Goal: Transaction & Acquisition: Purchase product/service

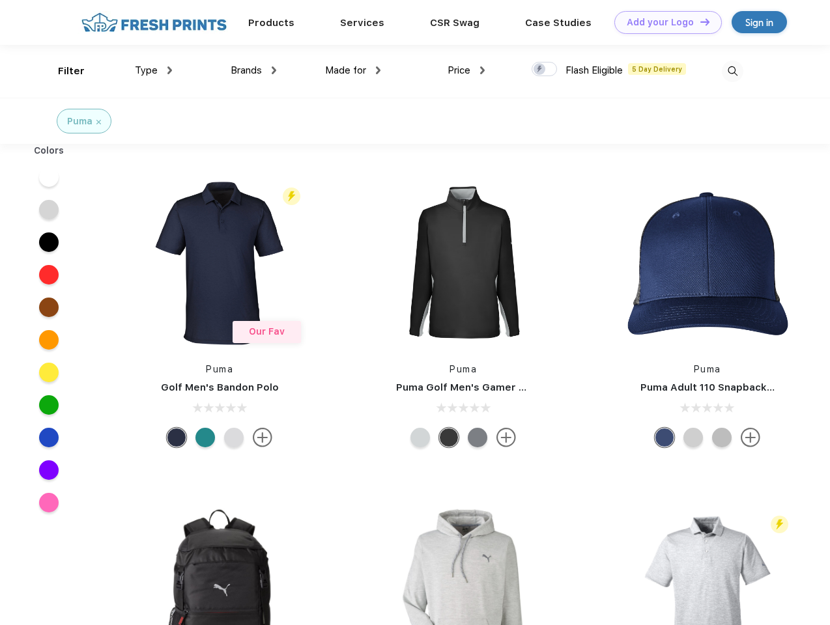
scroll to position [1, 0]
click at [663, 22] on link "Add your Logo Design Tool" at bounding box center [667, 22] width 107 height 23
click at [0, 0] on div "Design Tool" at bounding box center [0, 0] width 0 height 0
click at [699, 21] on link "Add your Logo Design Tool" at bounding box center [667, 22] width 107 height 23
click at [63, 71] on div "Filter" at bounding box center [71, 71] width 27 height 15
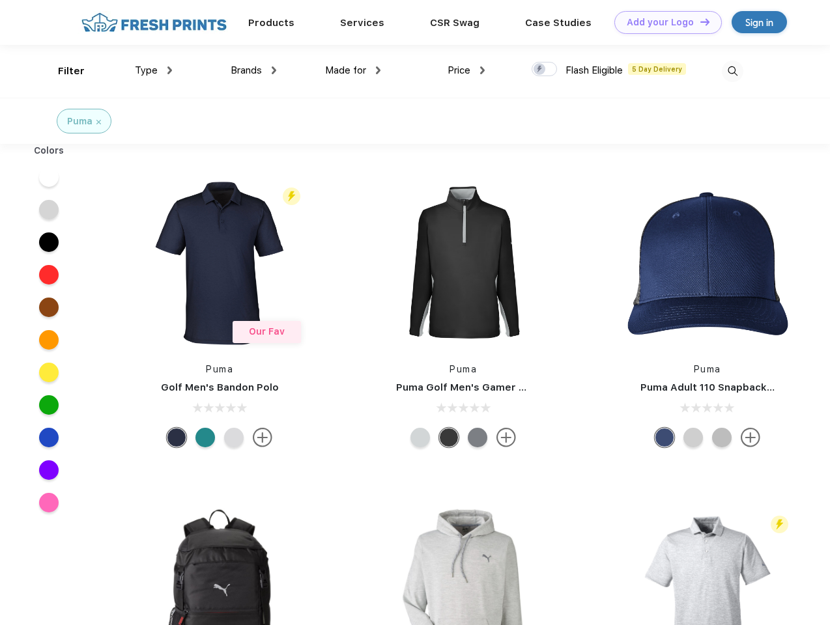
click at [154, 70] on span "Type" at bounding box center [146, 70] width 23 height 12
click at [253, 70] on span "Brands" at bounding box center [246, 70] width 31 height 12
click at [353, 70] on span "Made for" at bounding box center [345, 70] width 41 height 12
click at [466, 70] on span "Price" at bounding box center [458, 70] width 23 height 12
click at [545, 70] on div at bounding box center [543, 69] width 25 height 14
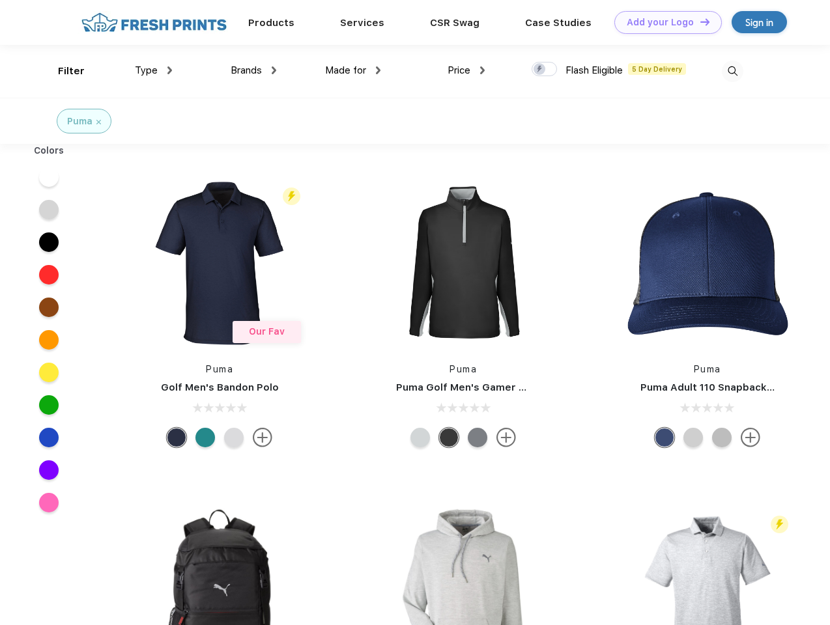
click at [540, 70] on input "checkbox" at bounding box center [535, 65] width 8 height 8
click at [732, 71] on img at bounding box center [732, 71] width 21 height 21
